Goal: Task Accomplishment & Management: Complete application form

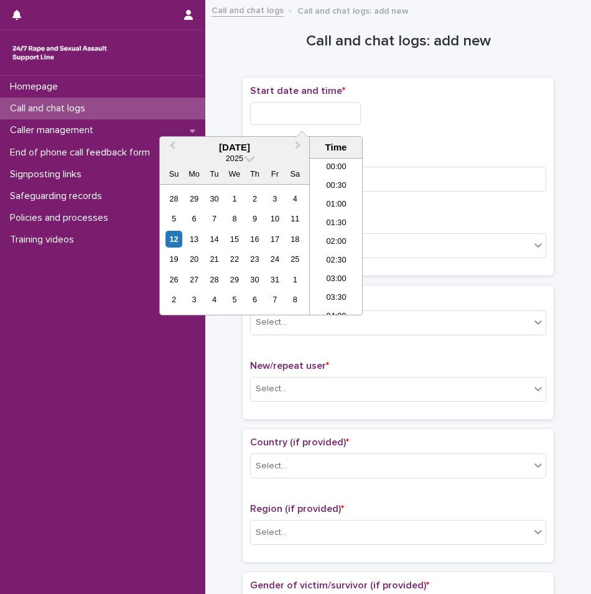
click at [298, 114] on input "text" at bounding box center [305, 113] width 111 height 23
click at [319, 216] on li "03:00" at bounding box center [336, 217] width 53 height 19
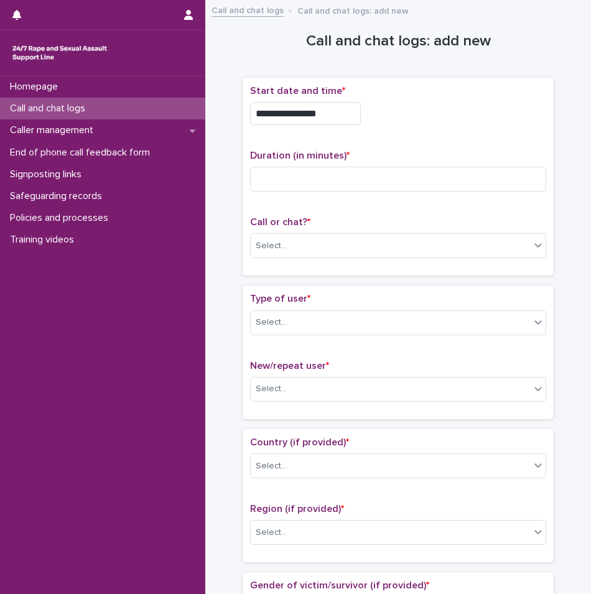
click at [328, 114] on input "**********" at bounding box center [305, 113] width 111 height 23
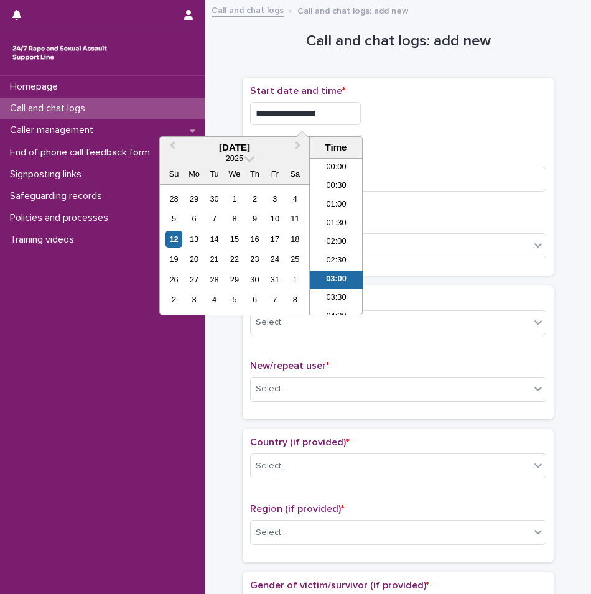
scroll to position [44, 0]
type input "**********"
click at [424, 164] on div "Duration (in minutes) *" at bounding box center [398, 176] width 296 height 52
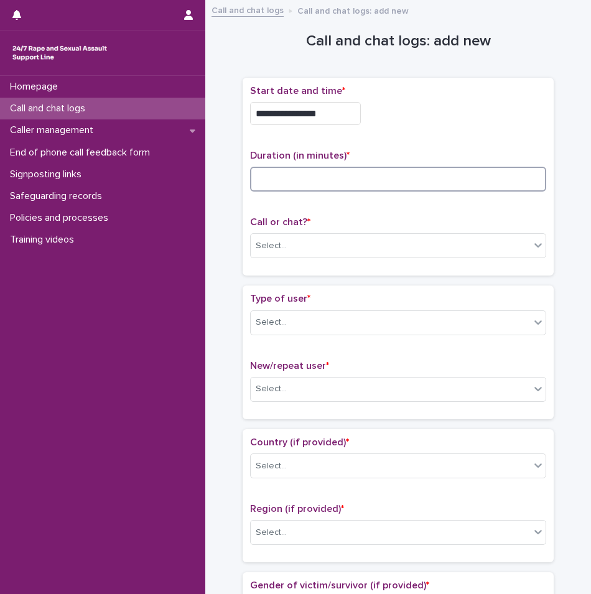
click at [425, 175] on input at bounding box center [398, 179] width 296 height 25
type input "**"
click at [281, 249] on div "Select..." at bounding box center [271, 246] width 31 height 13
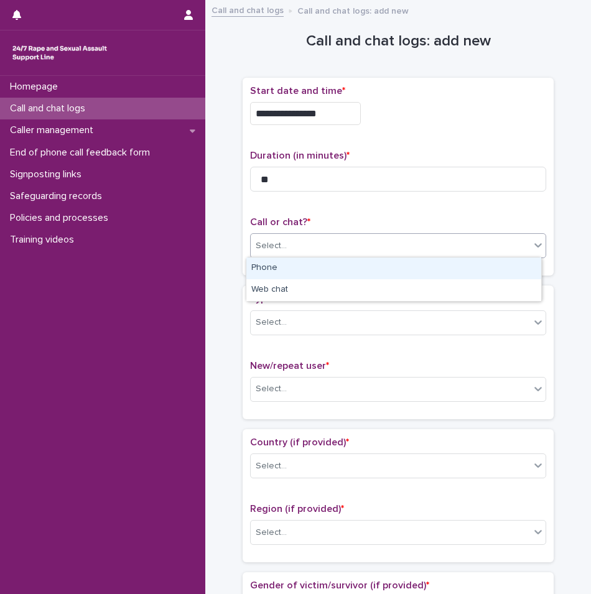
click at [279, 265] on div "Phone" at bounding box center [393, 269] width 295 height 22
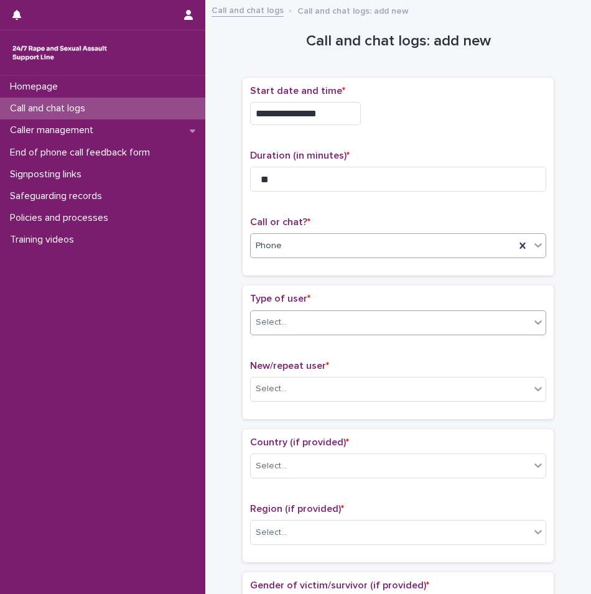
click at [292, 322] on div "Select..." at bounding box center [390, 322] width 279 height 21
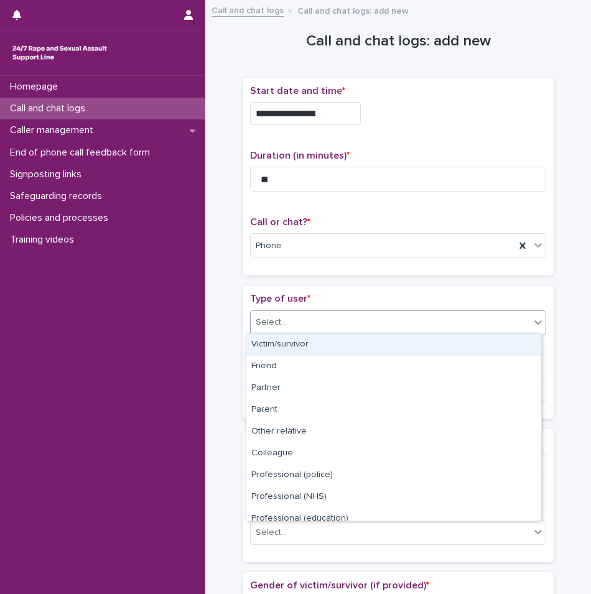
click at [288, 344] on div "Victim/survivor" at bounding box center [393, 345] width 295 height 22
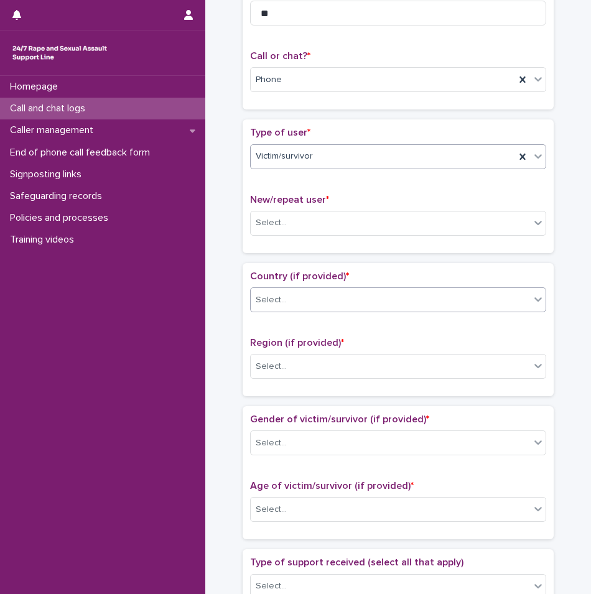
scroll to position [187, 0]
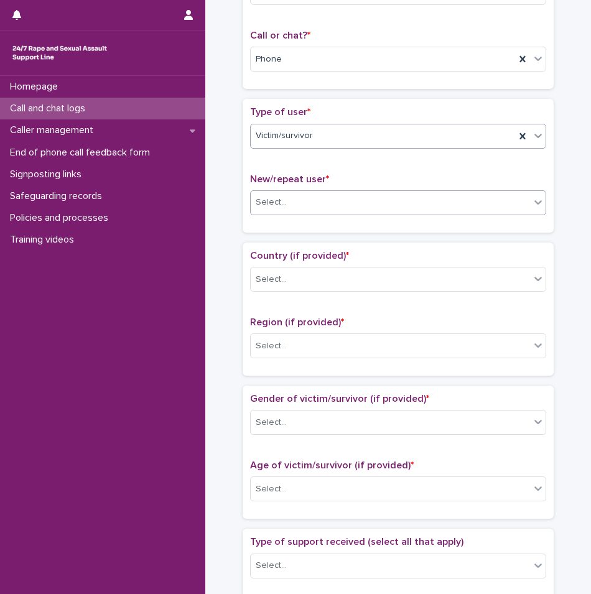
click at [292, 195] on div "Select..." at bounding box center [390, 202] width 279 height 21
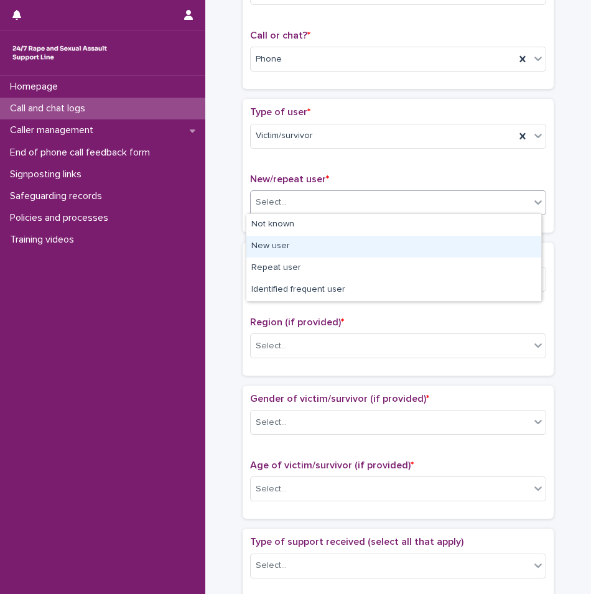
click at [285, 248] on div "New user" at bounding box center [393, 247] width 295 height 22
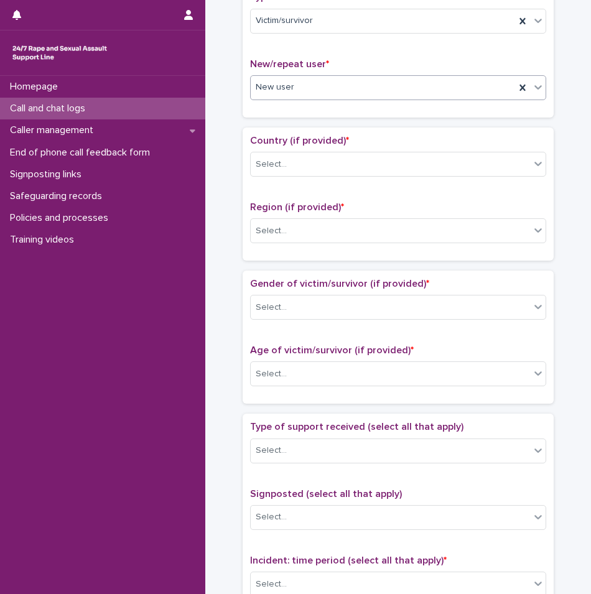
scroll to position [311, 0]
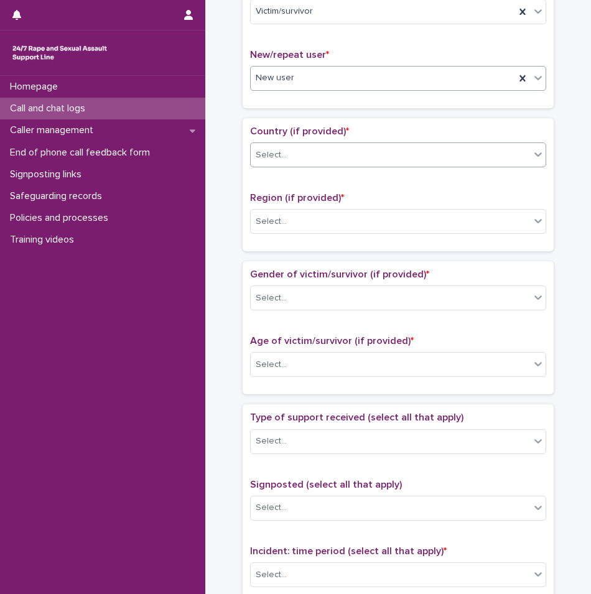
click at [287, 159] on div "Select..." at bounding box center [390, 155] width 279 height 21
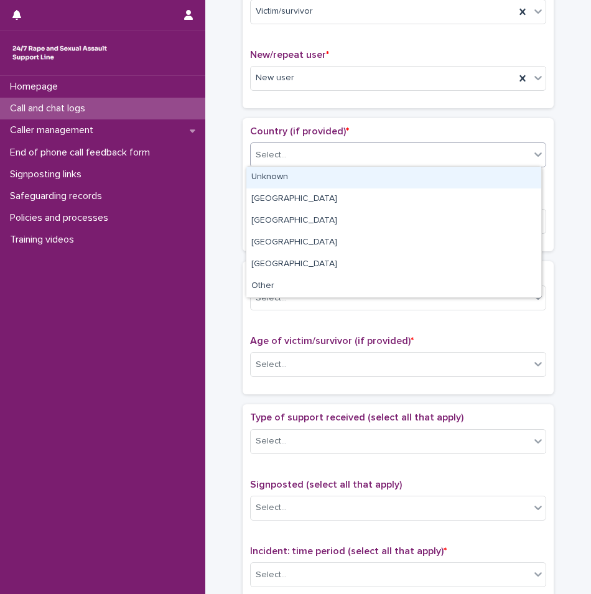
click at [288, 186] on div "Unknown" at bounding box center [393, 178] width 295 height 22
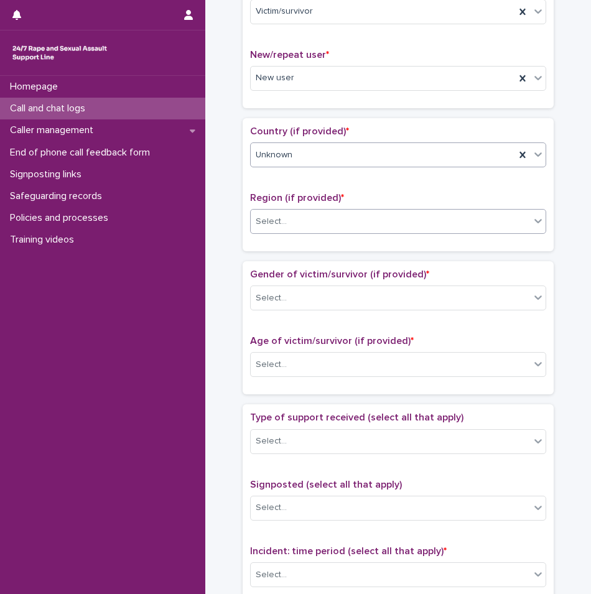
click at [291, 219] on div "Select..." at bounding box center [390, 222] width 279 height 21
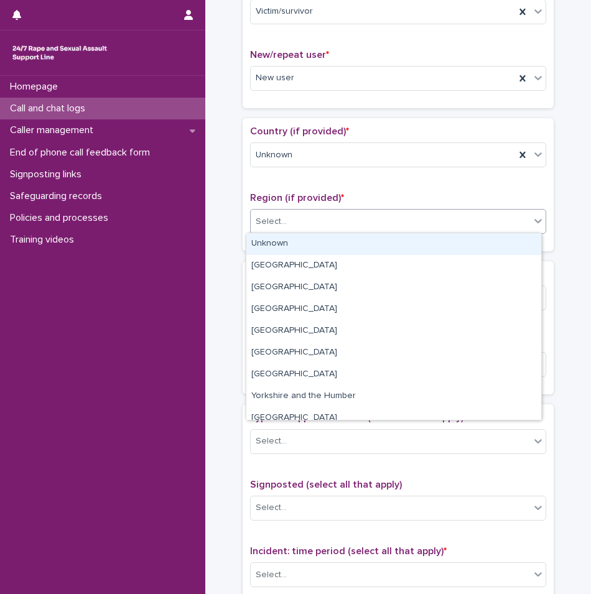
click at [285, 249] on div "Unknown" at bounding box center [393, 244] width 295 height 22
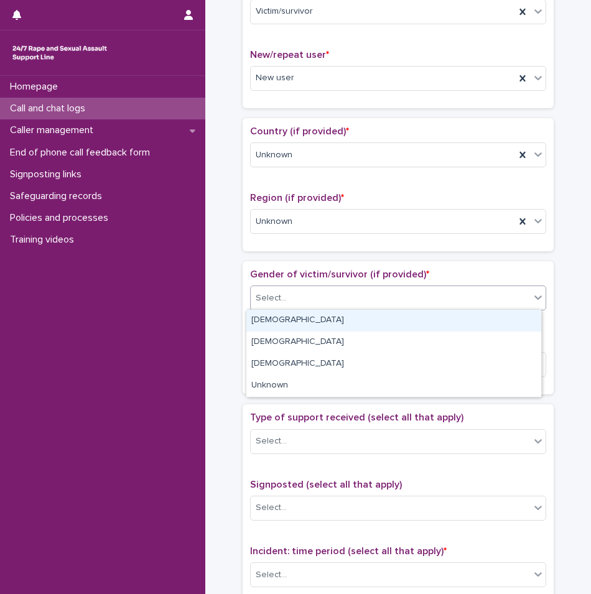
click at [292, 291] on div "Select..." at bounding box center [390, 298] width 279 height 21
click at [291, 319] on div "[DEMOGRAPHIC_DATA]" at bounding box center [393, 321] width 295 height 22
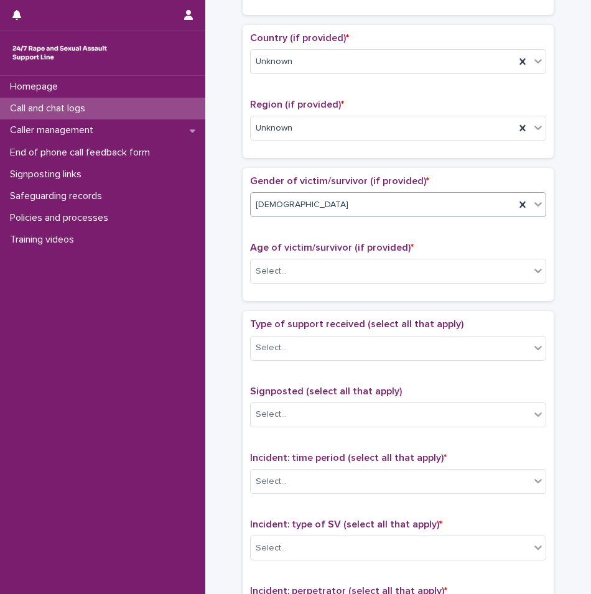
scroll to position [435, 0]
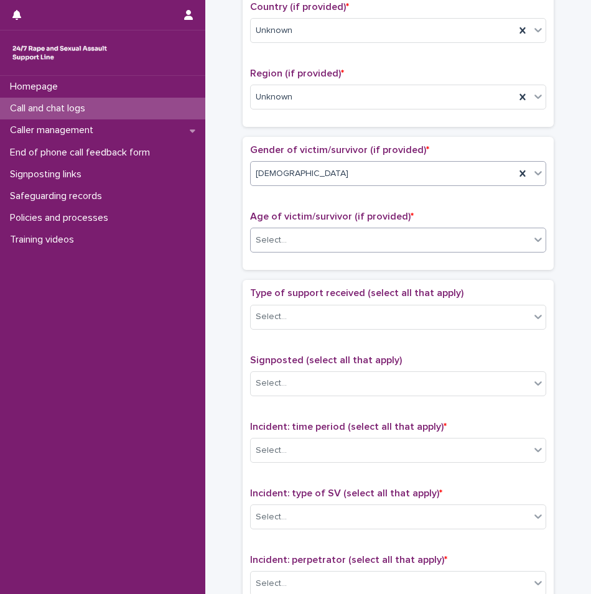
click at [288, 246] on div at bounding box center [288, 241] width 1 height 16
click at [287, 203] on div "Gender of victim/survivor (if provided) * [DEMOGRAPHIC_DATA] Age of victim/surv…" at bounding box center [398, 203] width 296 height 118
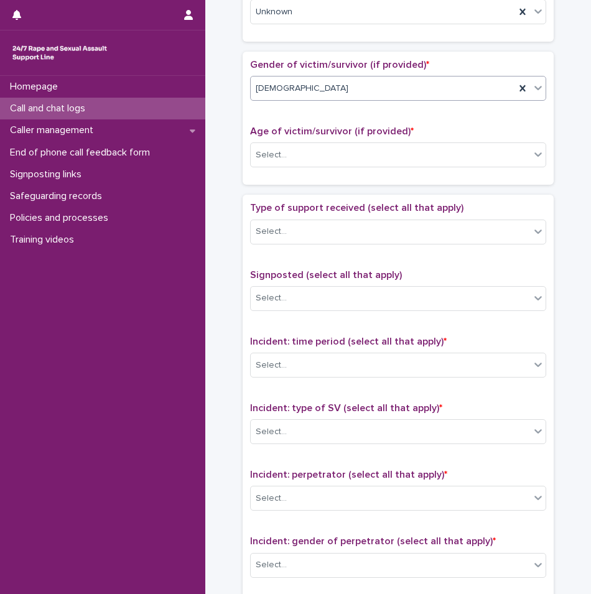
scroll to position [560, 0]
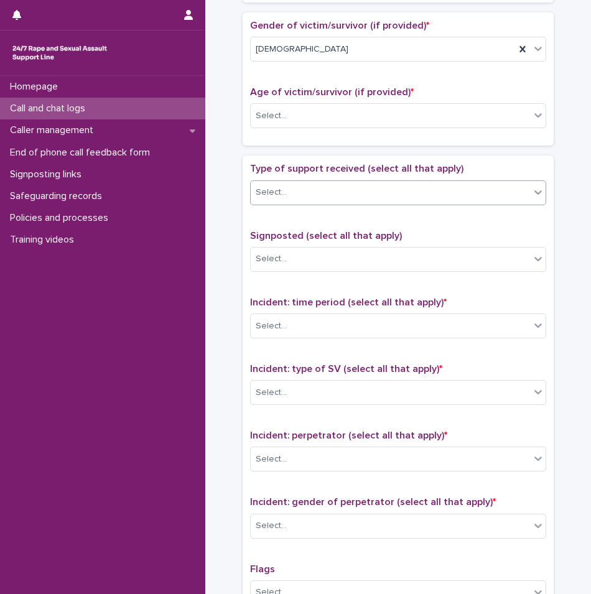
click at [297, 192] on div "Select..." at bounding box center [390, 192] width 279 height 21
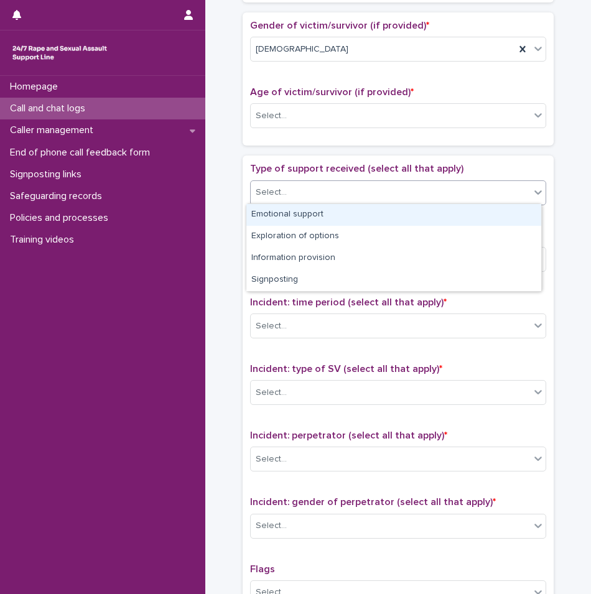
click at [284, 164] on span "Type of support received (select all that apply)" at bounding box center [356, 169] width 213 height 10
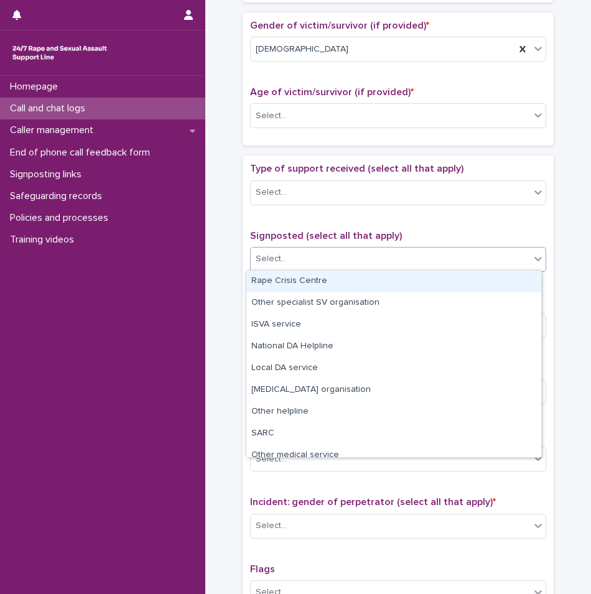
click at [309, 265] on div "Select..." at bounding box center [390, 259] width 279 height 21
click at [314, 223] on div "Type of support received (select all that apply) Select... Signposted (select a…" at bounding box center [398, 423] width 296 height 521
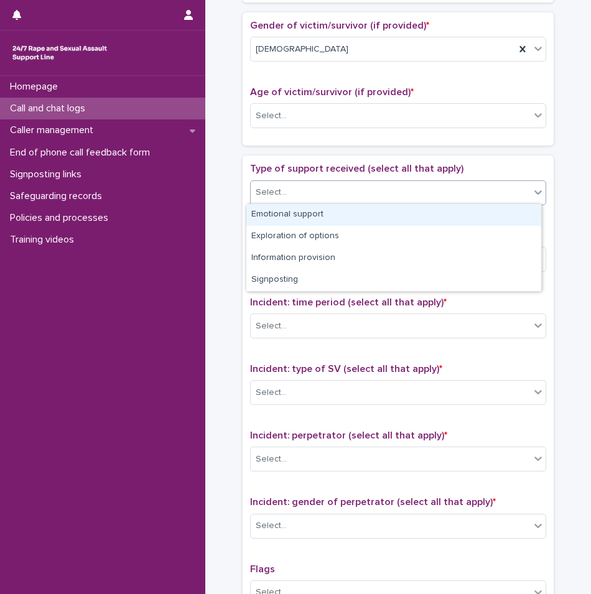
click at [325, 197] on div "Select..." at bounding box center [390, 192] width 279 height 21
click at [330, 159] on div "Type of support received (select all that apply) option Emotional support focus…" at bounding box center [398, 424] width 311 height 536
click at [328, 187] on div "Select..." at bounding box center [390, 192] width 279 height 21
click at [307, 210] on div "Emotional support" at bounding box center [393, 215] width 295 height 22
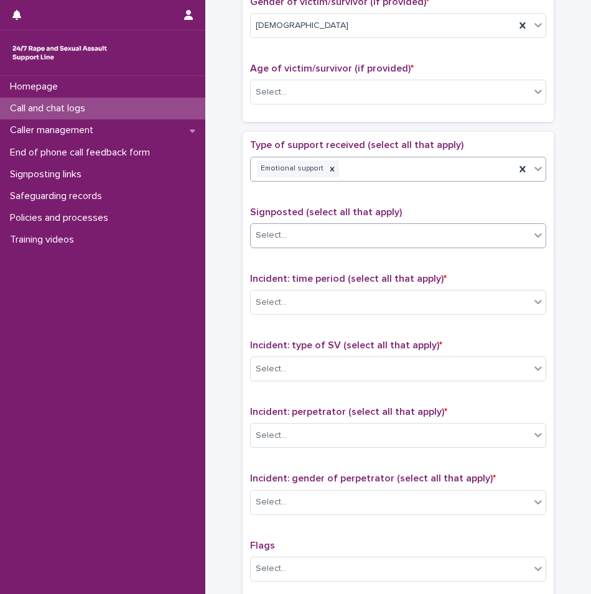
scroll to position [622, 0]
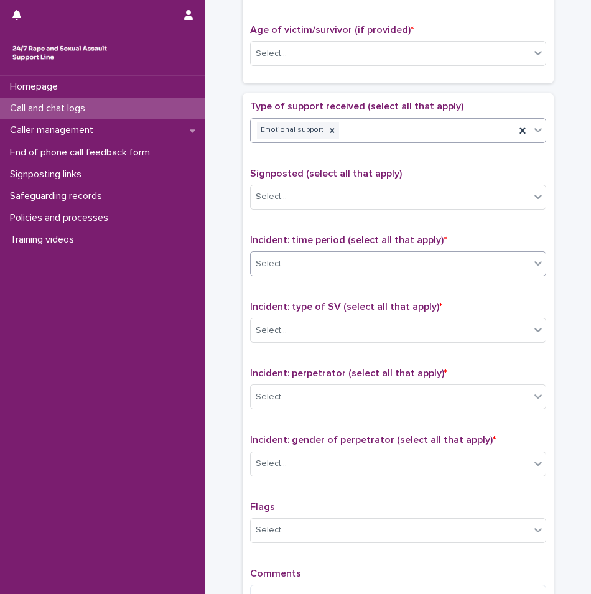
click at [324, 271] on div "Select..." at bounding box center [390, 264] width 279 height 21
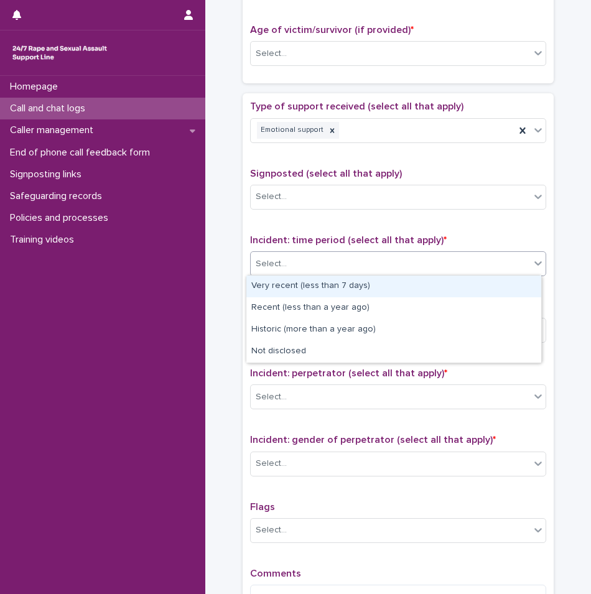
click at [310, 218] on div "Type of support received (select all that apply) Emotional support Signposted (…" at bounding box center [398, 361] width 296 height 521
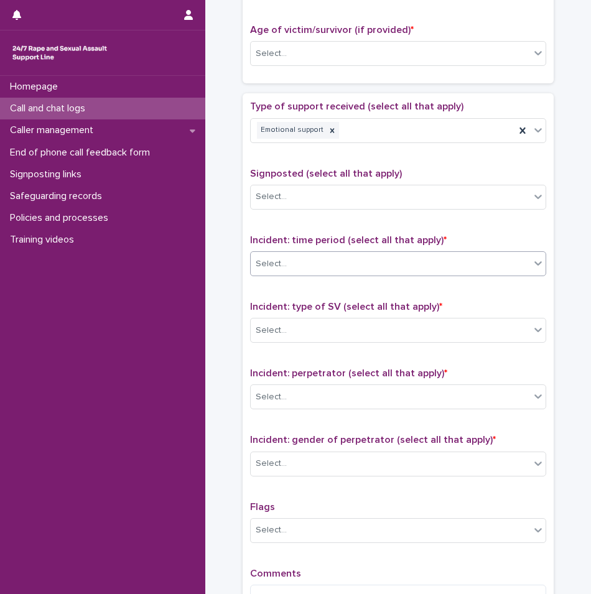
click at [307, 264] on div "Select..." at bounding box center [390, 264] width 279 height 21
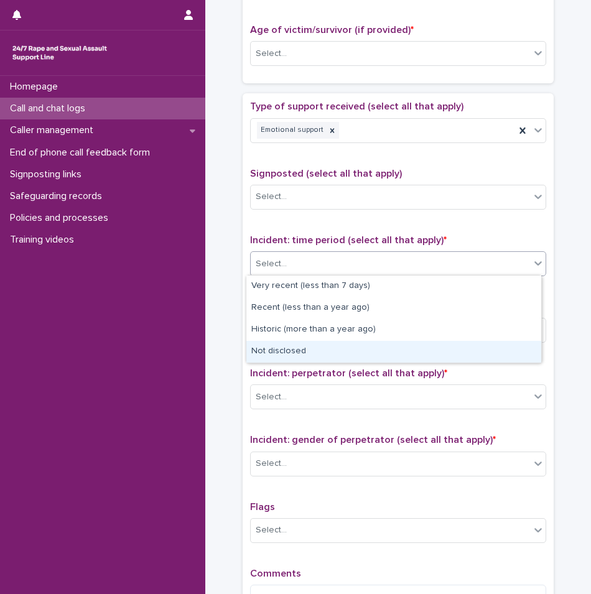
click at [294, 355] on div "Not disclosed" at bounding box center [393, 352] width 295 height 22
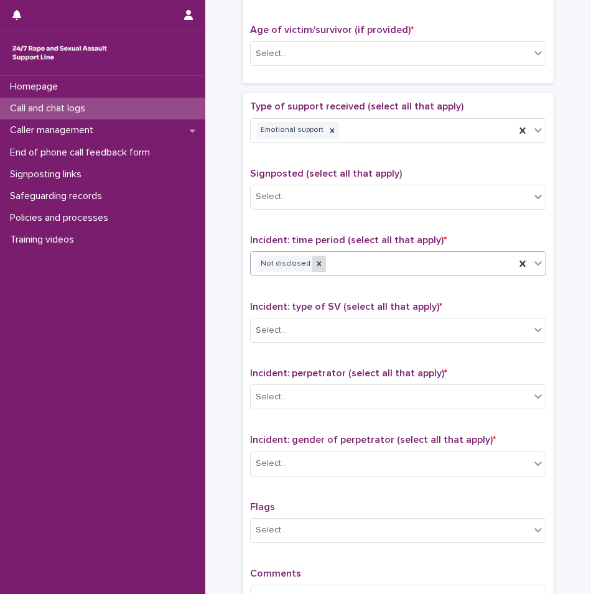
click at [317, 261] on icon at bounding box center [319, 263] width 4 height 4
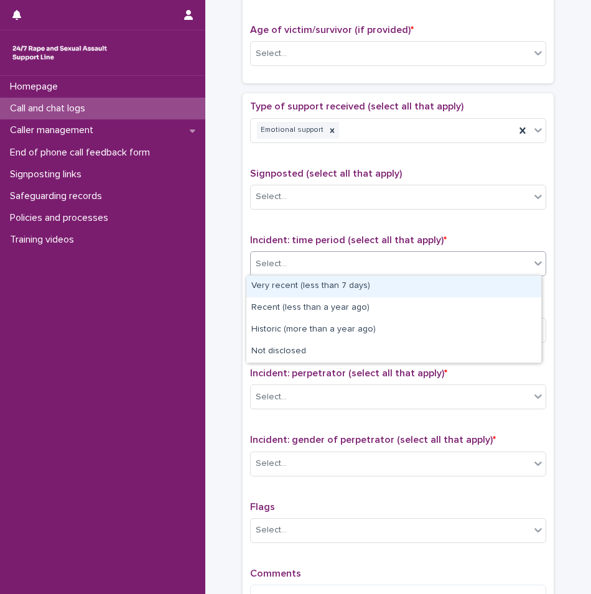
click at [327, 260] on div "Select..." at bounding box center [390, 264] width 279 height 21
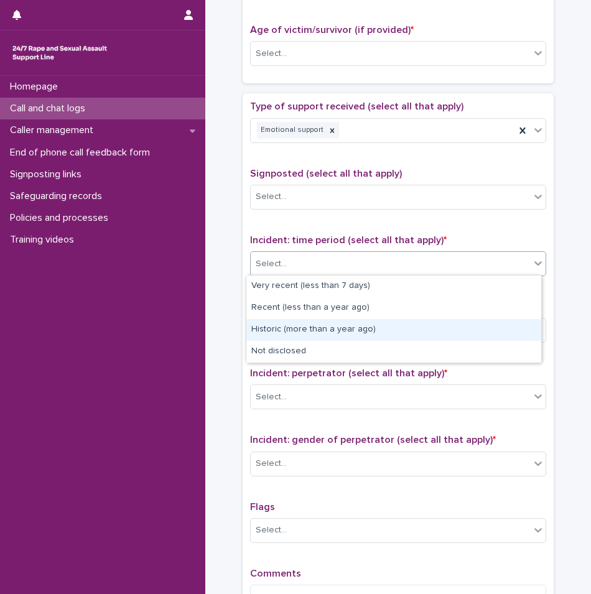
click at [307, 323] on div "Historic (more than a year ago)" at bounding box center [393, 330] width 295 height 22
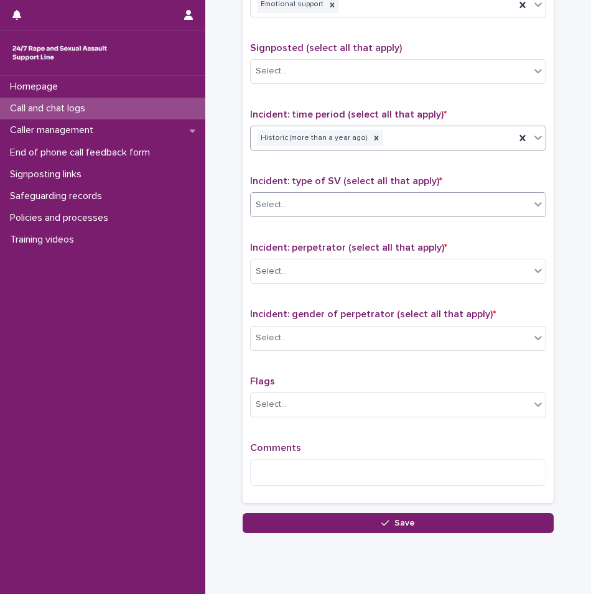
scroll to position [783, 0]
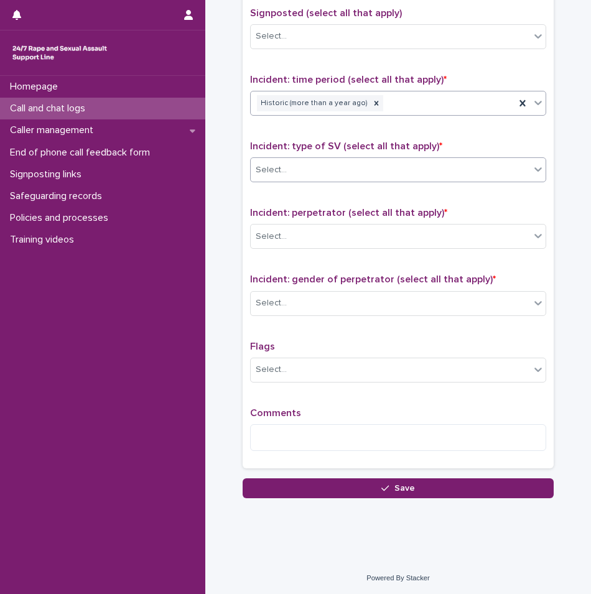
click at [293, 169] on div "Select..." at bounding box center [390, 170] width 279 height 21
click at [300, 137] on div "Type of support received (select all that apply) Emotional support Signposted (…" at bounding box center [398, 200] width 296 height 521
click at [309, 240] on div "Select..." at bounding box center [390, 236] width 279 height 21
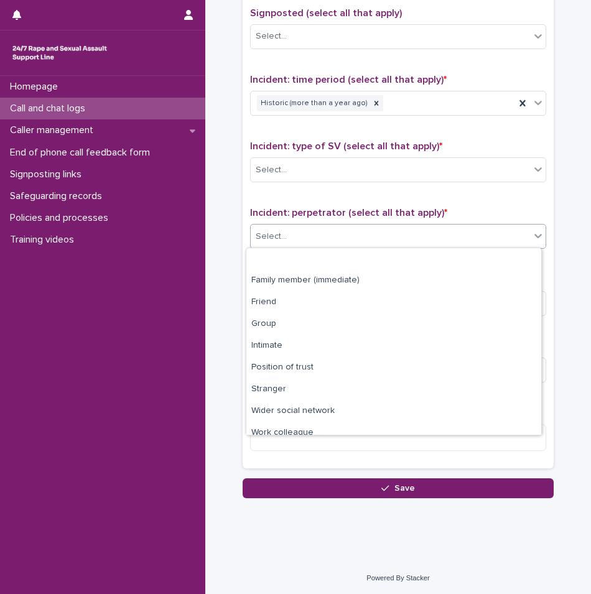
scroll to position [53, 0]
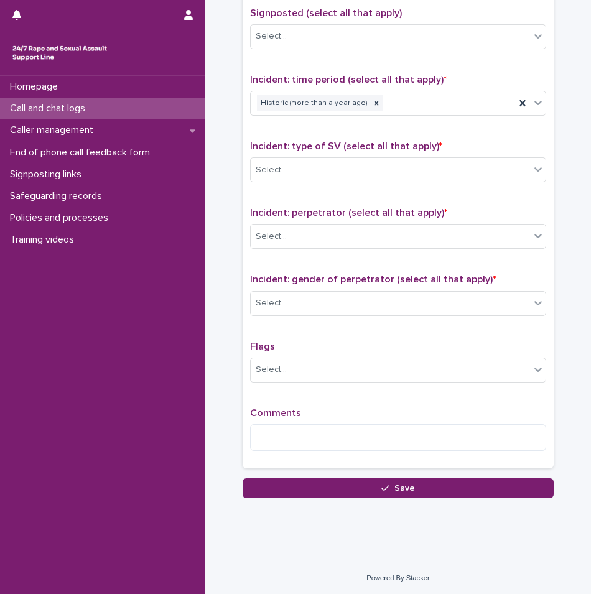
click at [252, 195] on div "Type of support received (select all that apply) Emotional support Signposted (…" at bounding box center [398, 200] width 296 height 521
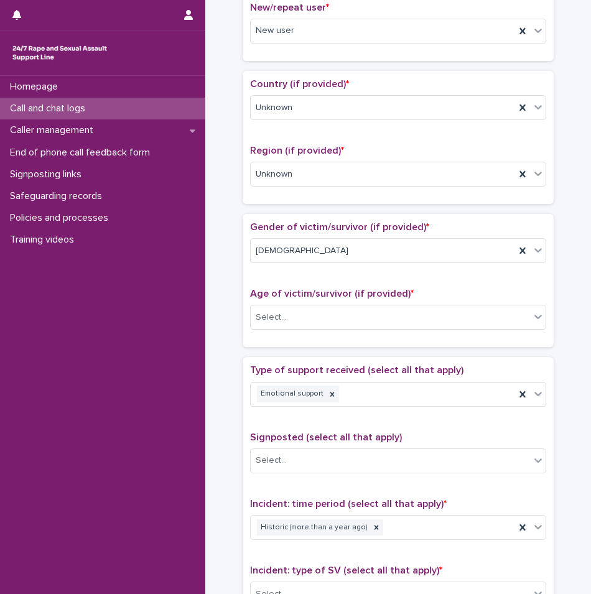
scroll to position [351, 0]
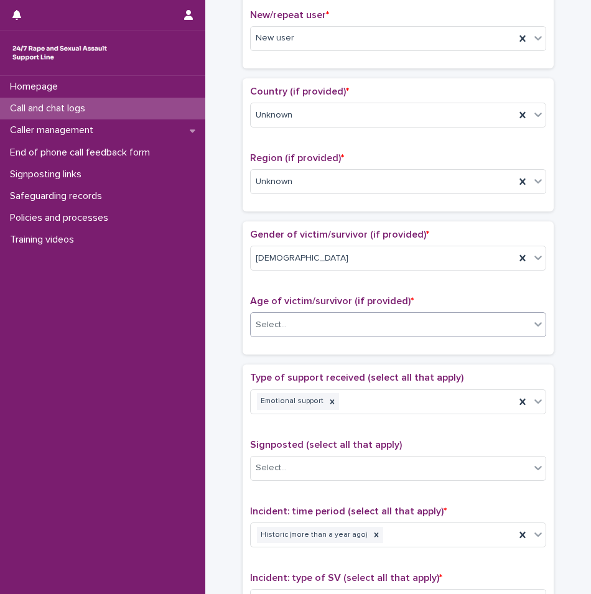
click at [323, 323] on div "Select..." at bounding box center [390, 325] width 279 height 21
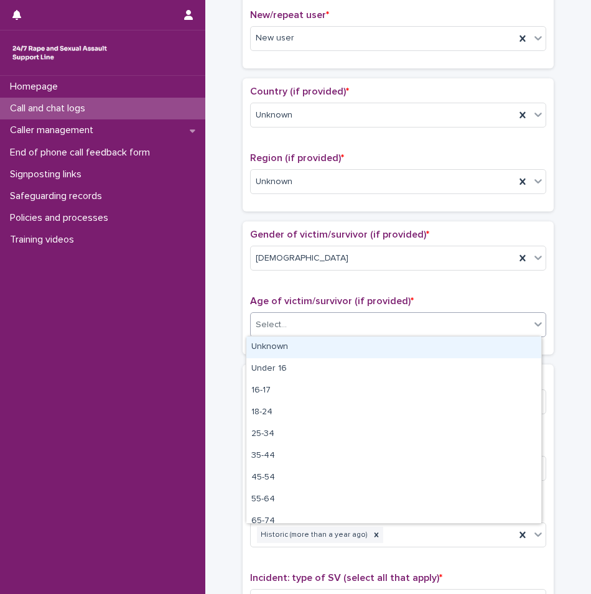
click at [310, 343] on div "Unknown" at bounding box center [393, 348] width 295 height 22
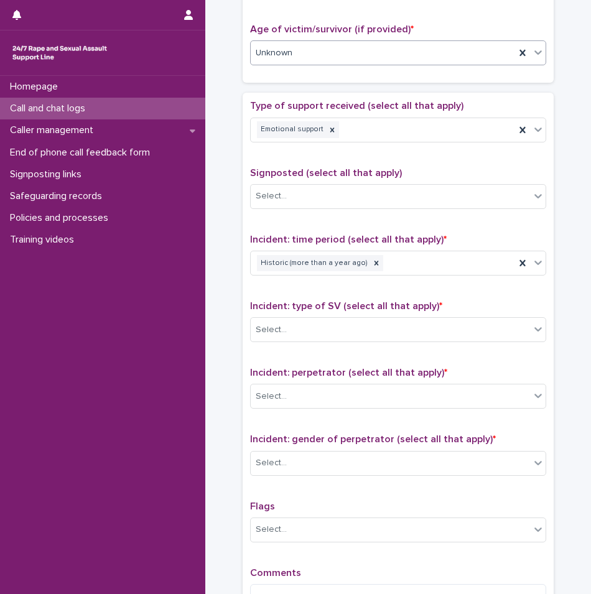
scroll to position [662, 0]
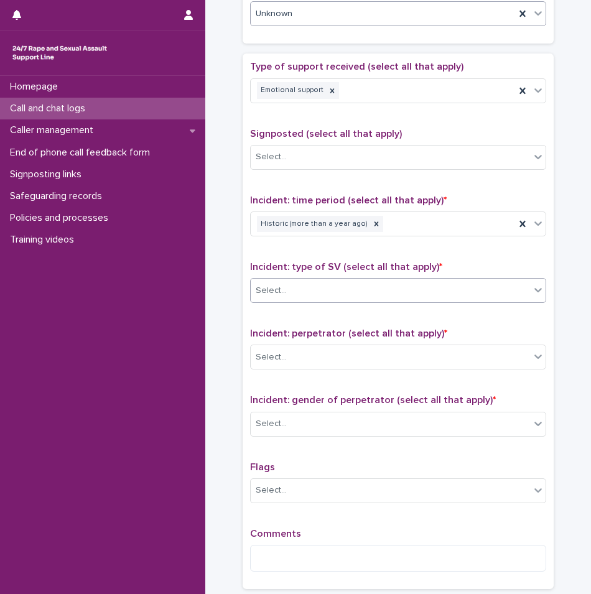
click at [302, 291] on div "Select..." at bounding box center [390, 291] width 279 height 21
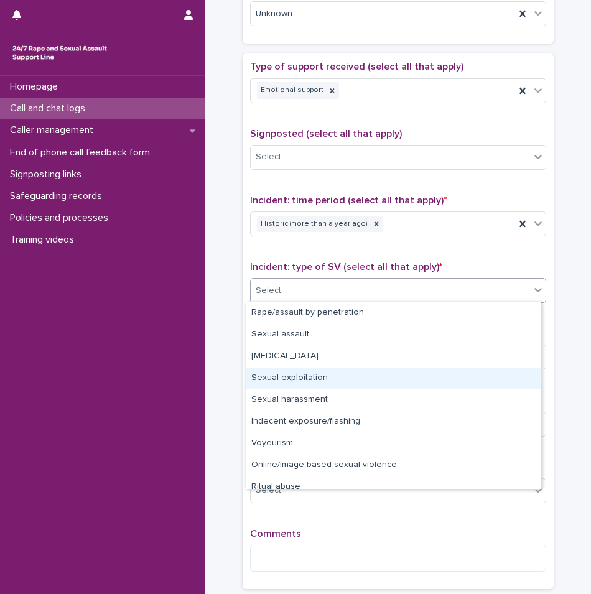
scroll to position [31, 0]
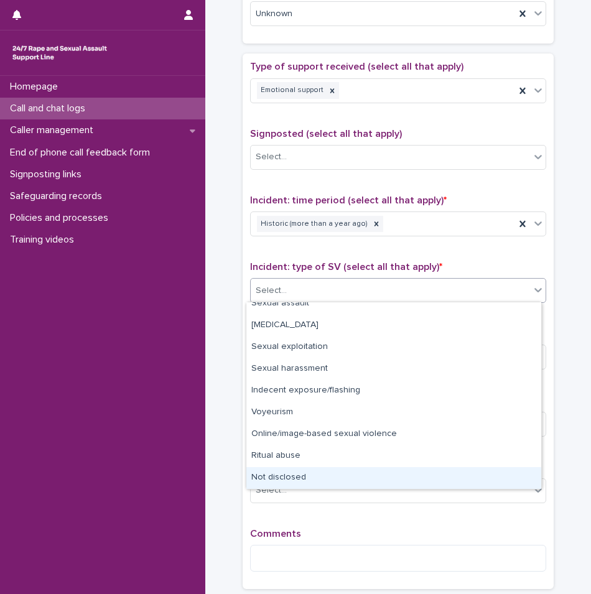
click at [285, 475] on div "Not disclosed" at bounding box center [393, 478] width 295 height 22
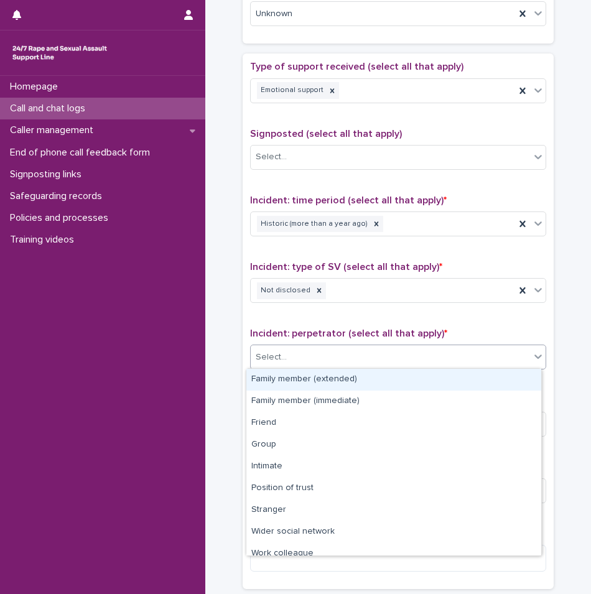
click at [288, 367] on div "Select..." at bounding box center [398, 357] width 296 height 25
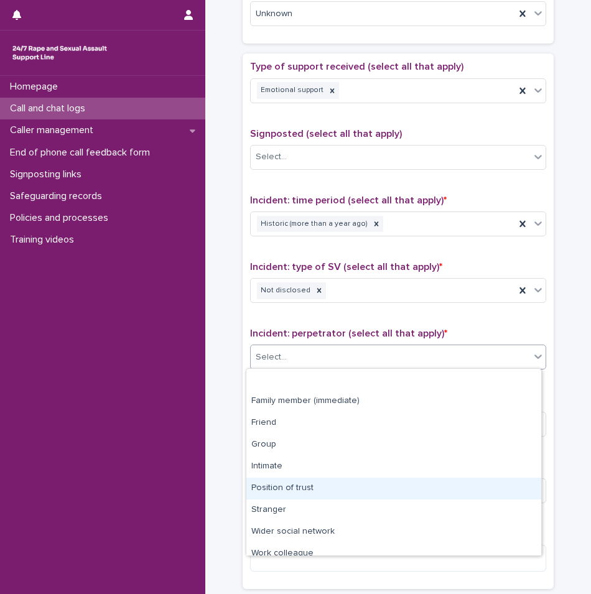
scroll to position [53, 0]
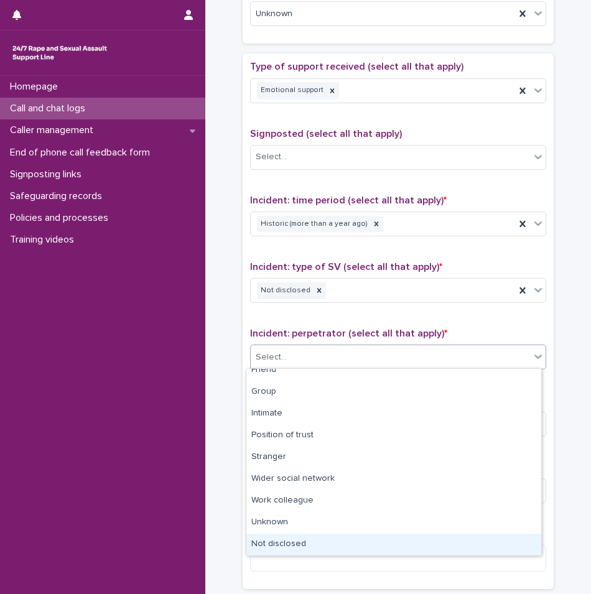
click at [288, 542] on div "Not disclosed" at bounding box center [393, 545] width 295 height 22
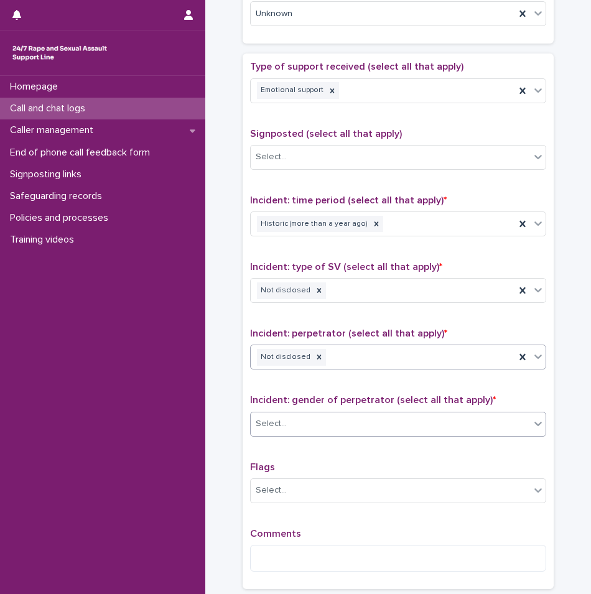
click at [287, 424] on div "Select..." at bounding box center [390, 424] width 279 height 21
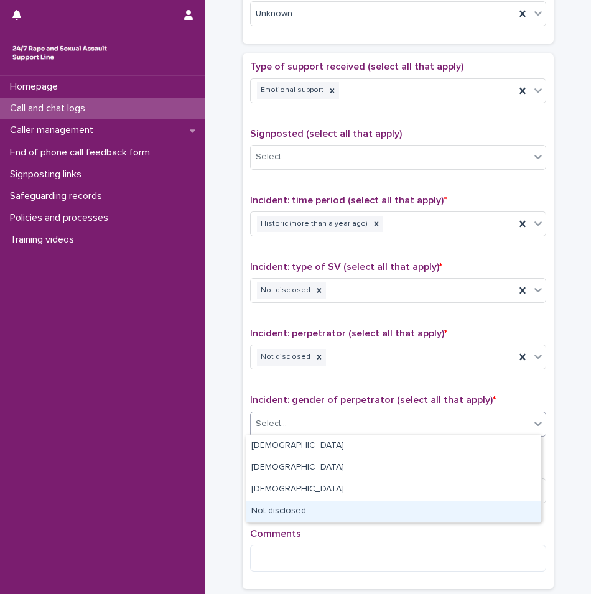
click at [279, 514] on div "Not disclosed" at bounding box center [393, 512] width 295 height 22
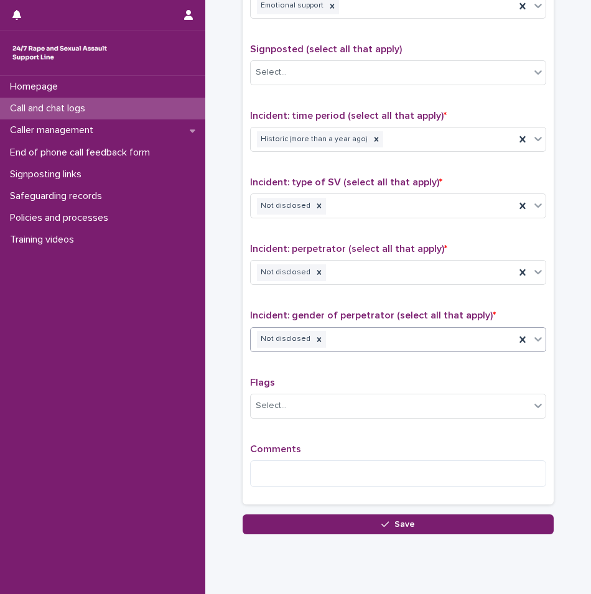
scroll to position [783, 0]
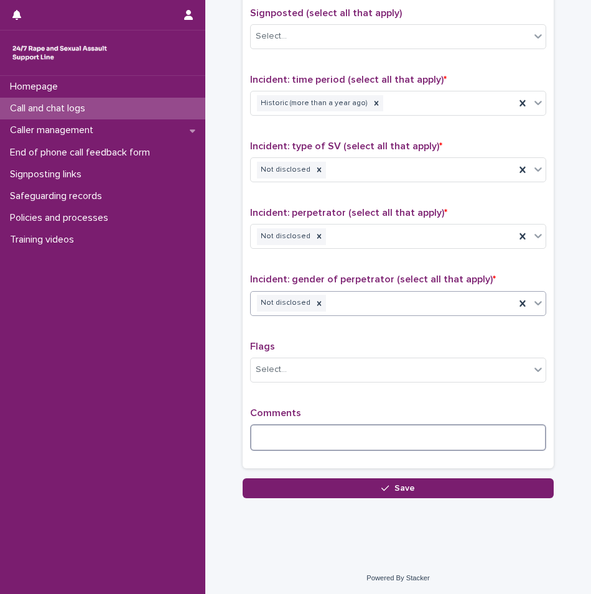
click at [300, 433] on textarea at bounding box center [398, 437] width 296 height 27
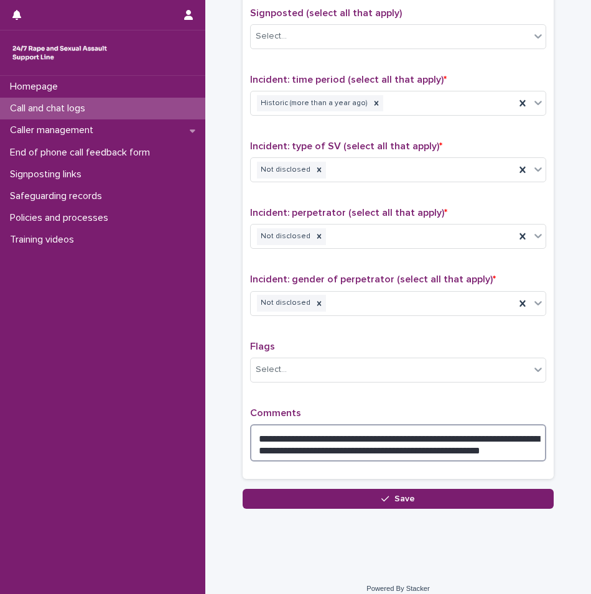
click at [519, 445] on textarea "**********" at bounding box center [398, 442] width 296 height 37
click at [528, 447] on textarea "**********" at bounding box center [398, 442] width 296 height 37
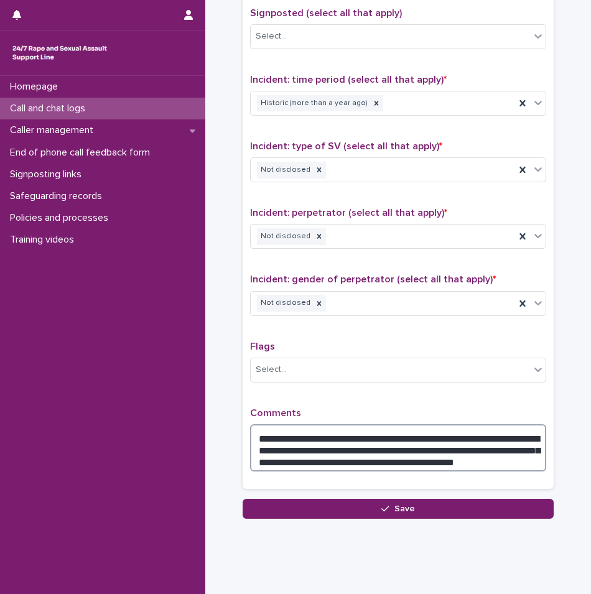
drag, startPoint x: 305, startPoint y: 463, endPoint x: 312, endPoint y: 460, distance: 7.5
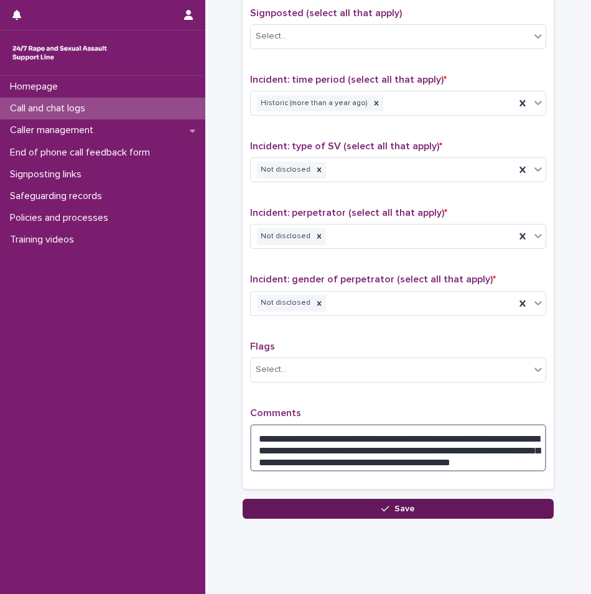
type textarea "**********"
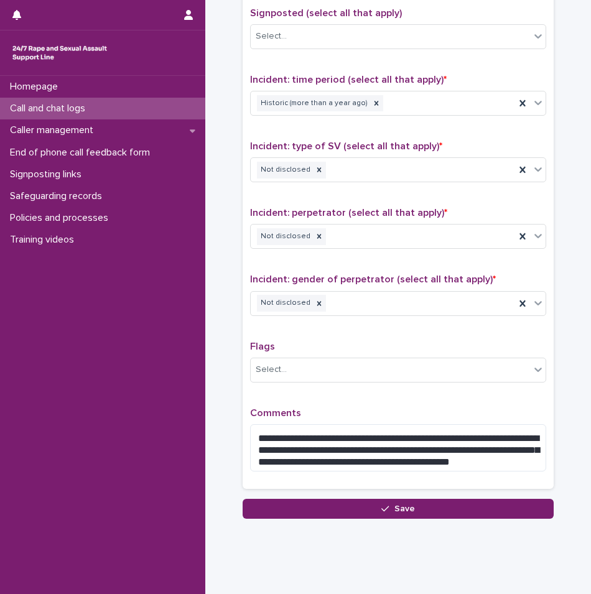
click at [340, 511] on button "Save" at bounding box center [398, 509] width 311 height 20
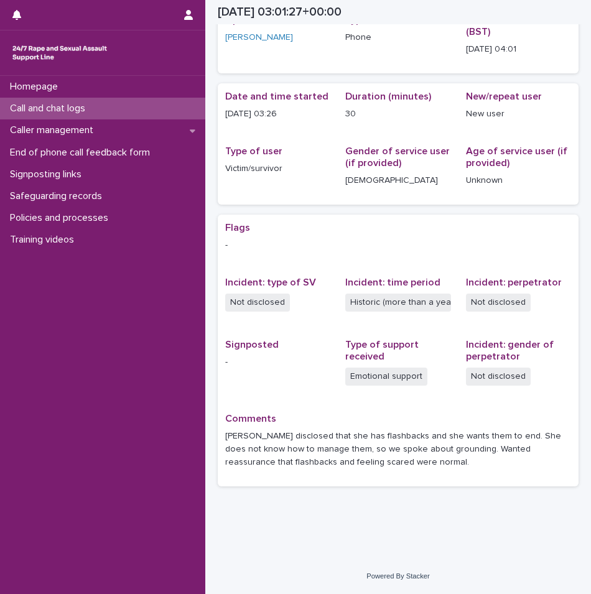
scroll to position [68, 0]
click at [79, 114] on p "Call and chat logs" at bounding box center [50, 109] width 90 height 12
